Goal: Communication & Community: Answer question/provide support

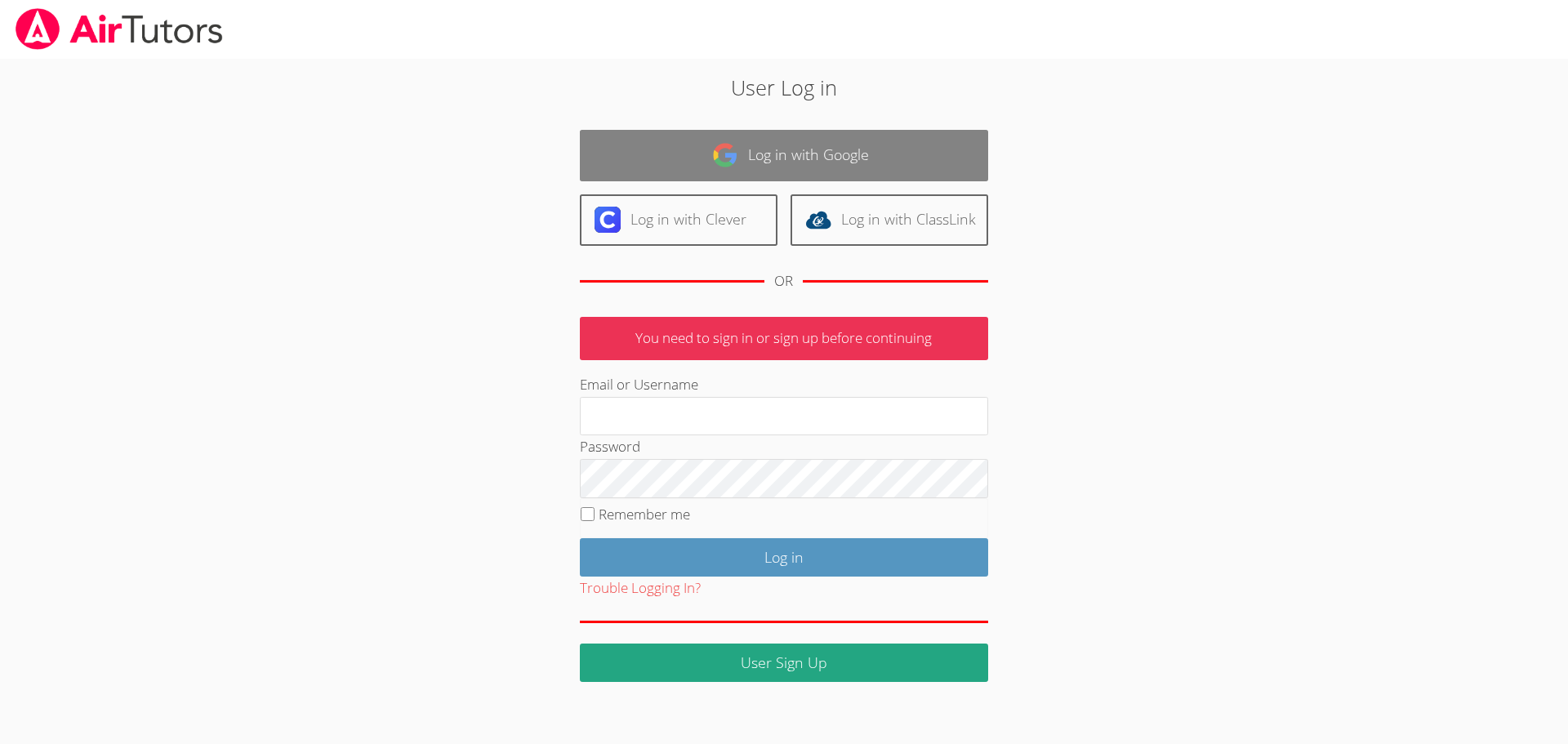
click at [809, 142] on link "Log in with Google" at bounding box center [783, 155] width 408 height 51
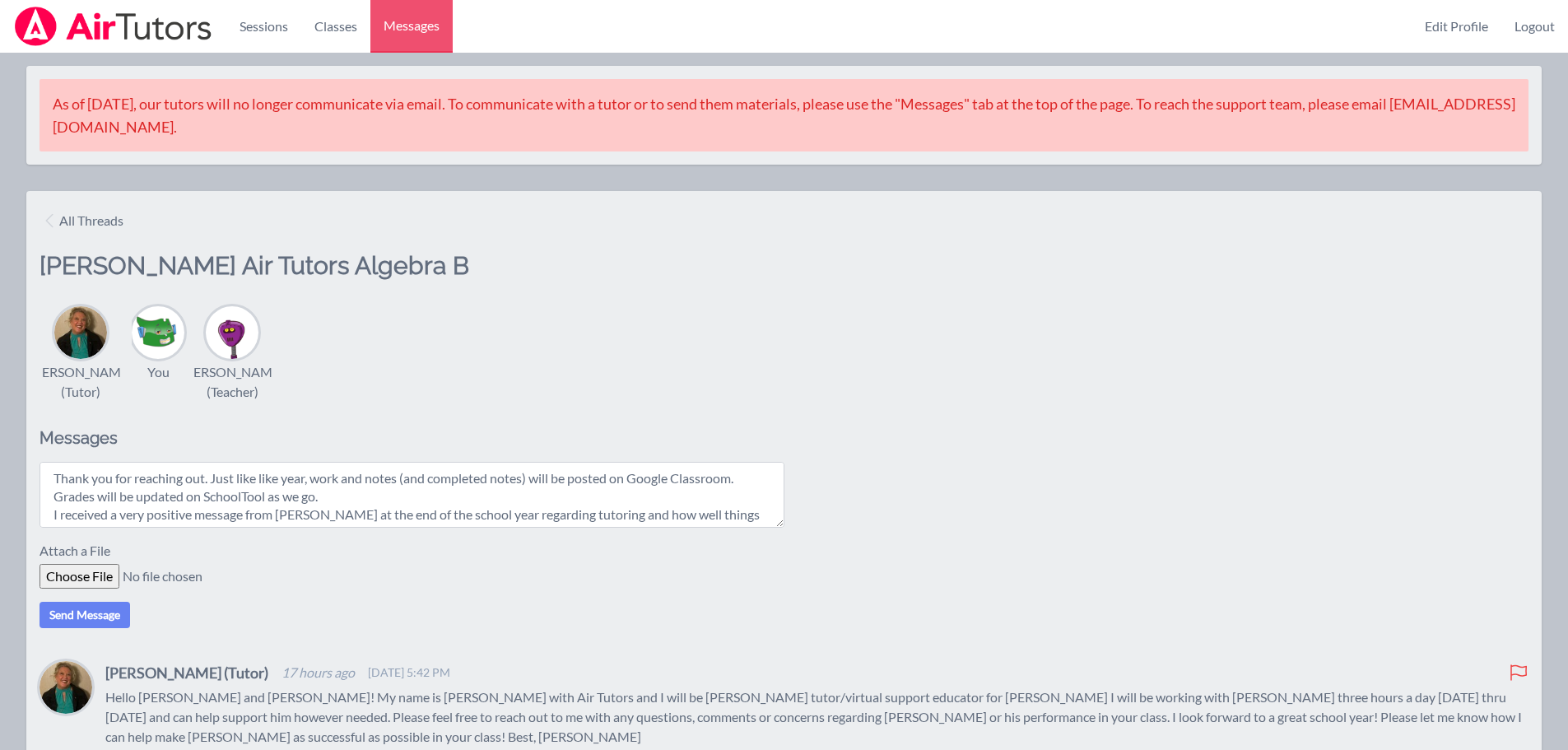
click at [739, 498] on textarea "Thank you for reaching out. Just like like year, work and notes (and completed …" at bounding box center [412, 495] width 745 height 66
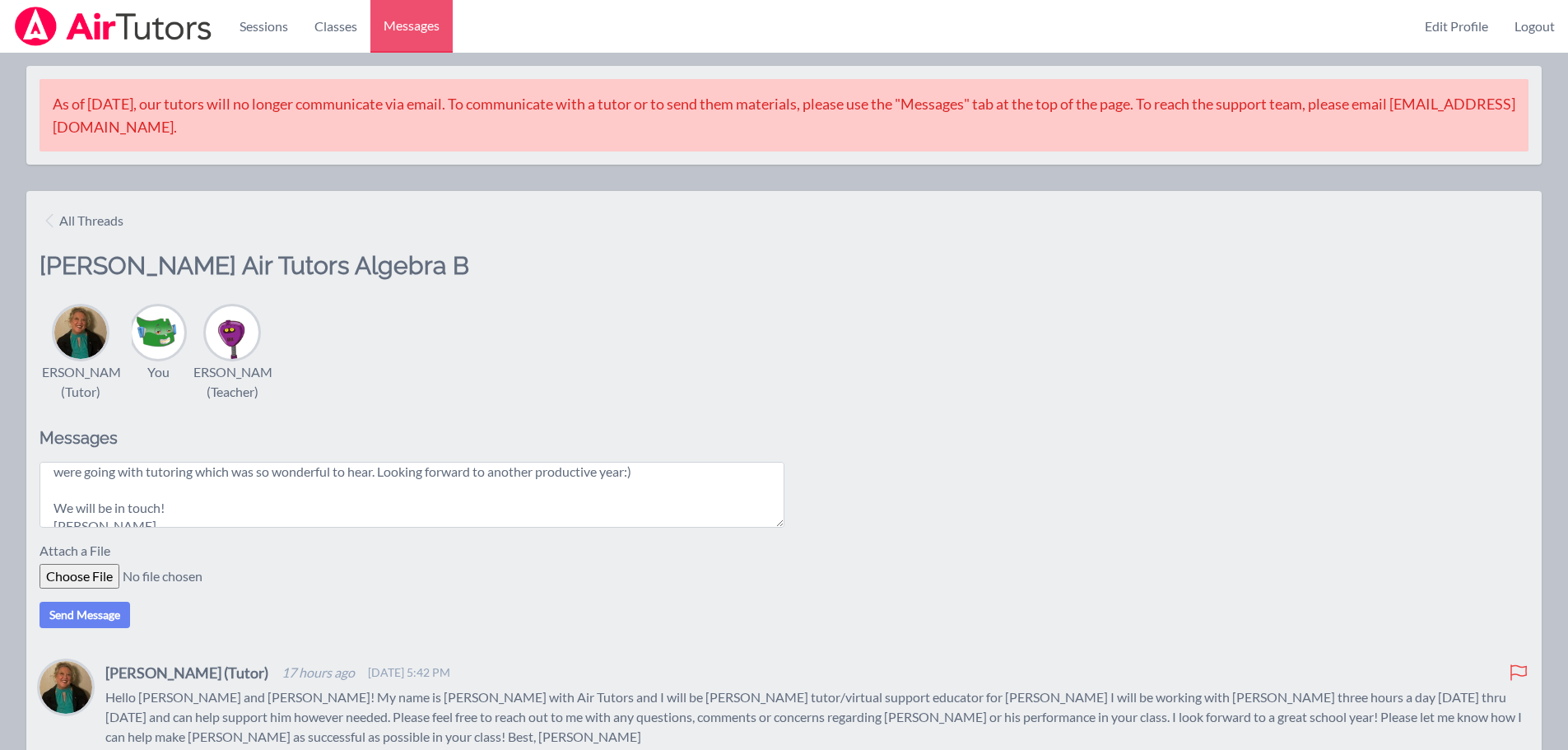
scroll to position [76, 0]
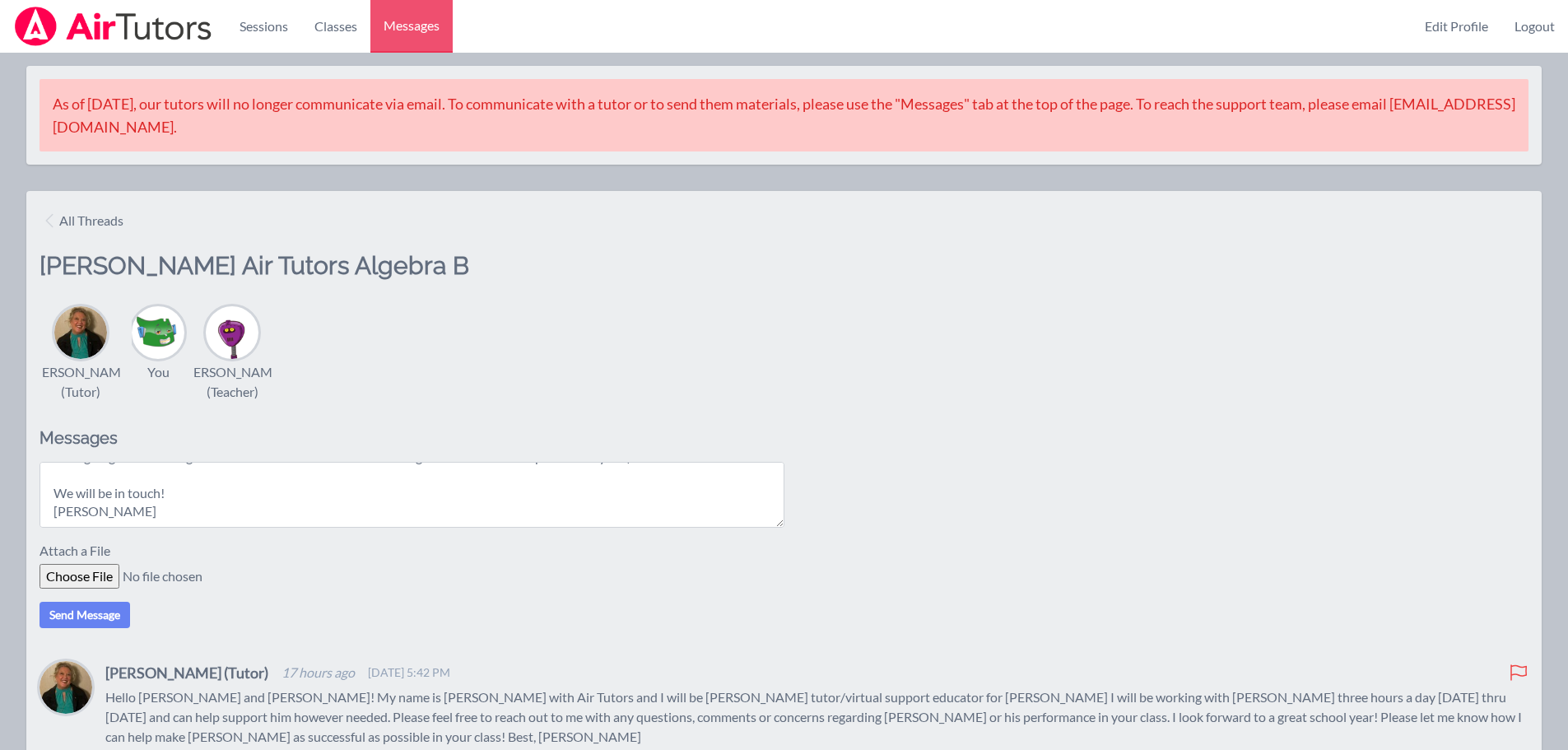
click at [200, 514] on textarea "Thank you for reaching out. Just like like year, work and notes (and completed …" at bounding box center [412, 495] width 745 height 66
type textarea "Thank you for reaching out. Just like like year, work and notes (and completed …"
click at [84, 628] on button "Send Message" at bounding box center [85, 615] width 91 height 26
